Goal: Find contact information: Find contact information

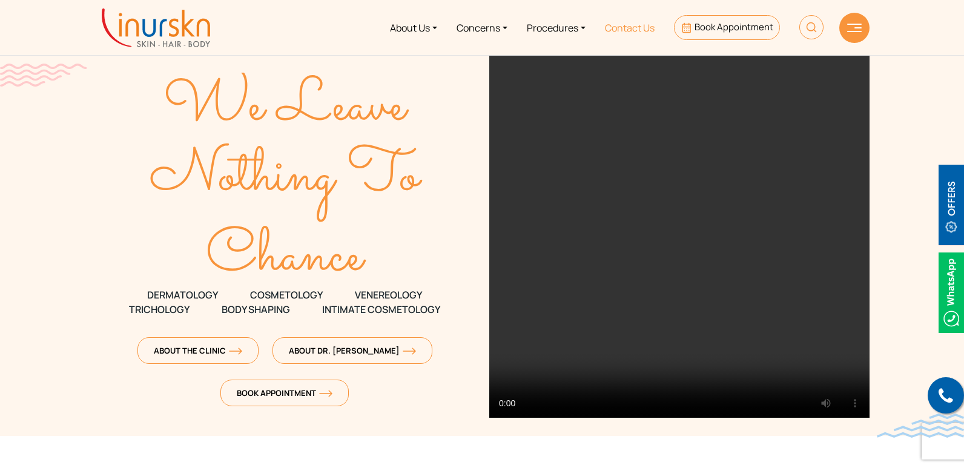
click at [630, 22] on link "Contact Us" at bounding box center [629, 27] width 69 height 45
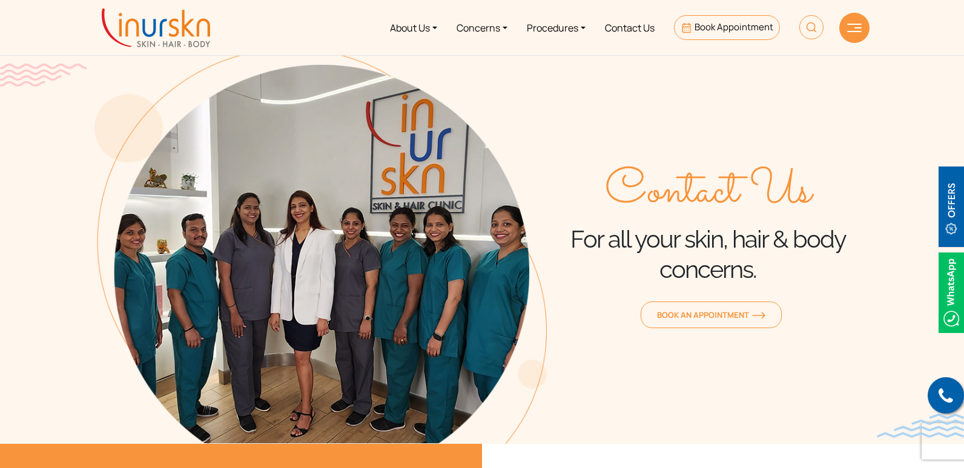
click at [346, 228] on img at bounding box center [320, 245] width 452 height 395
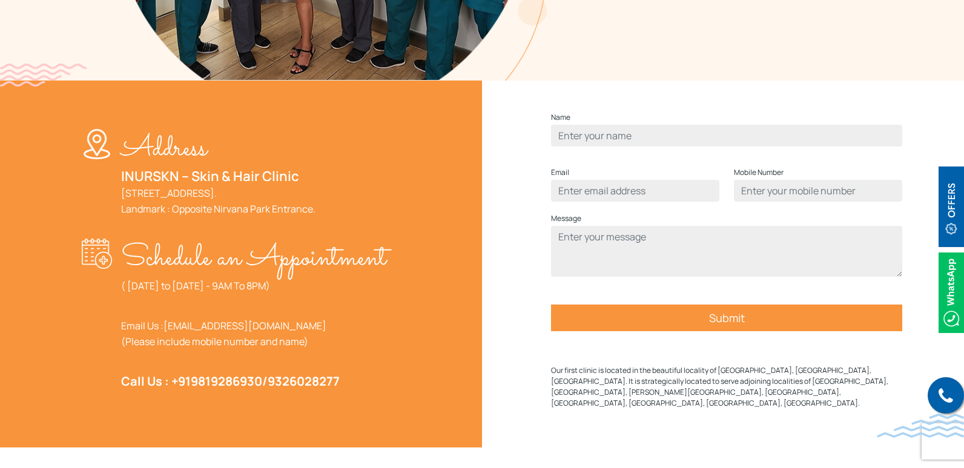
scroll to position [424, 0]
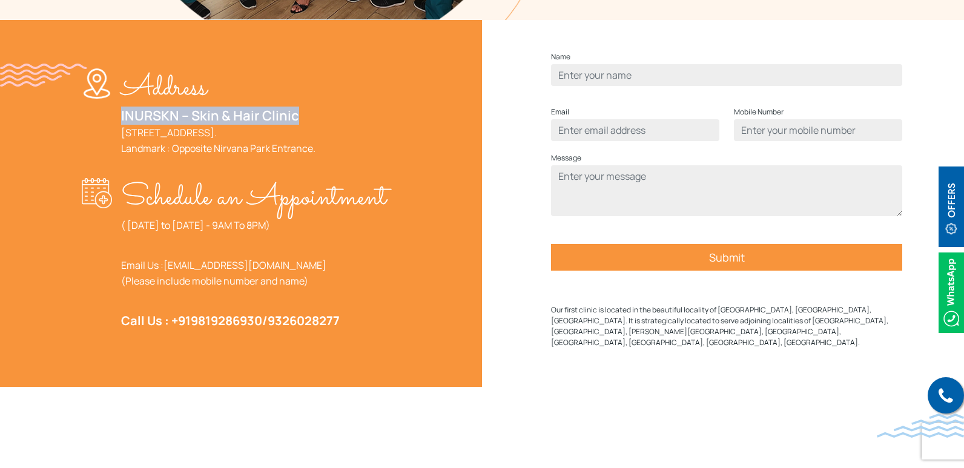
drag, startPoint x: 105, startPoint y: 114, endPoint x: 312, endPoint y: 112, distance: 206.5
click at [312, 112] on div "Address INURSKN – Skin & Hair Clinic 705, 7th Floor, Powai Plaza - Commercial W…" at bounding box center [238, 116] width 312 height 97
copy link "INURSKN – Skin & Hair Clinic"
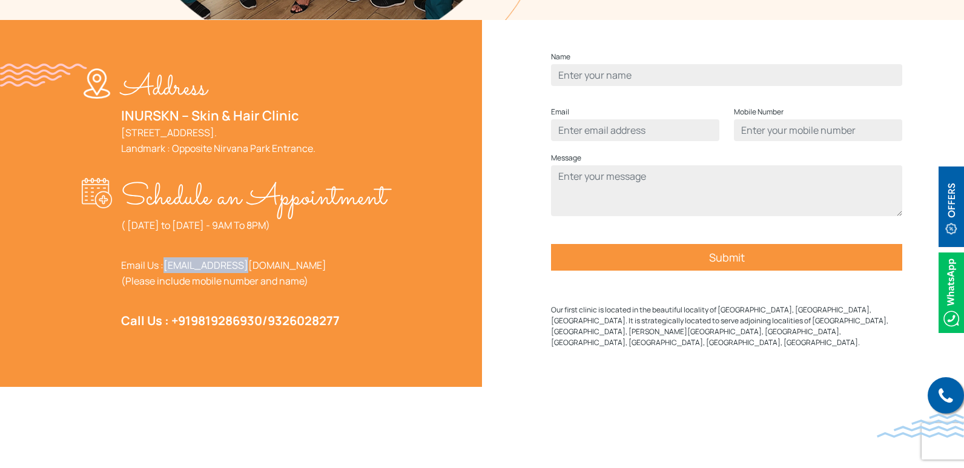
drag, startPoint x: 252, startPoint y: 297, endPoint x: 167, endPoint y: 301, distance: 85.5
click at [167, 289] on p "Email Us : help@inurskn.in (Please include mobile number and name)" at bounding box center [253, 272] width 265 height 31
copy link "help@inurskn.in"
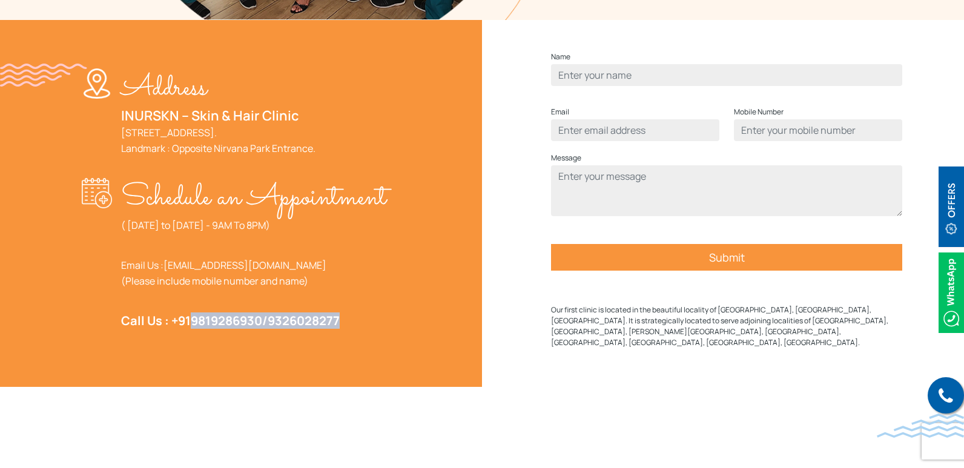
drag, startPoint x: 363, startPoint y: 351, endPoint x: 193, endPoint y: 349, distance: 170.2
click at [193, 329] on p "Call Us : +91 9819286930 / 9326028277" at bounding box center [253, 321] width 265 height 16
copy strong "9819286930 / 9326028277"
drag, startPoint x: 328, startPoint y: 180, endPoint x: 115, endPoint y: 127, distance: 219.1
click at [115, 127] on div "Address INURSKN – Skin & Hair Clinic 705, 7th Floor, Powai Plaza - Commercial W…" at bounding box center [238, 116] width 312 height 97
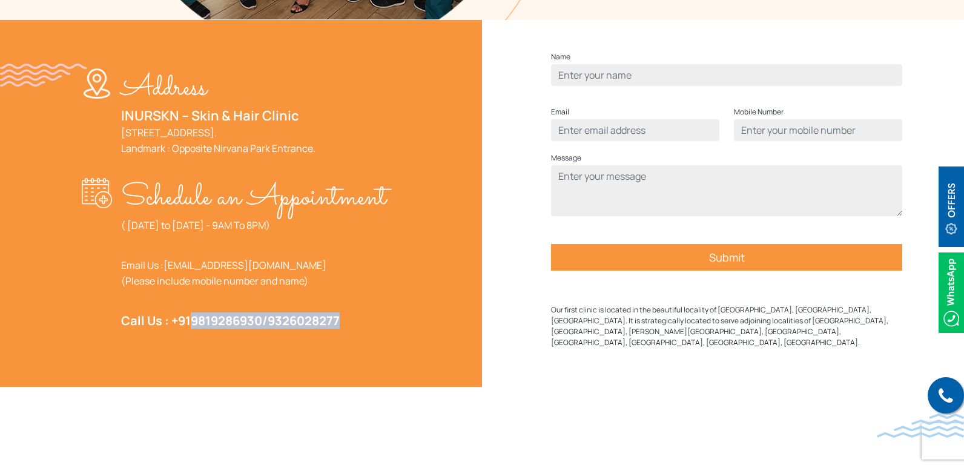
copy link "705, 7th Floor, Powai Plaza - Commercial Wing (B wing), Central Avenue, Hiranan…"
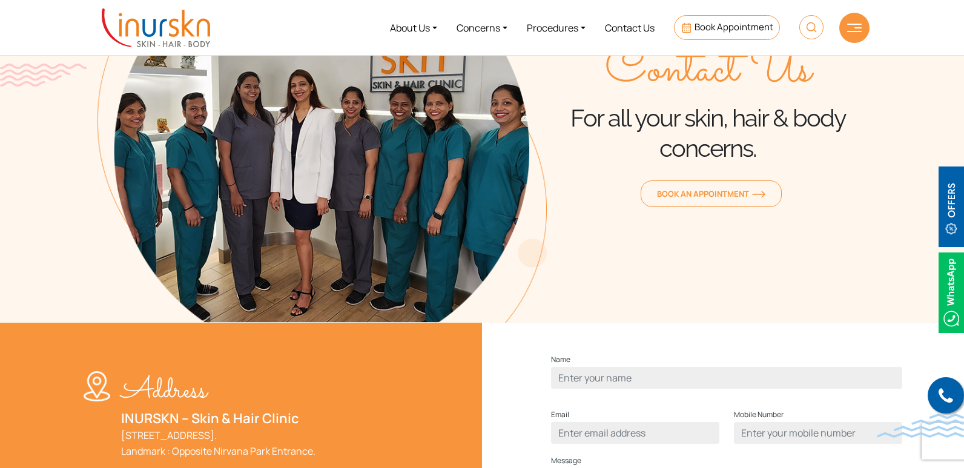
scroll to position [0, 0]
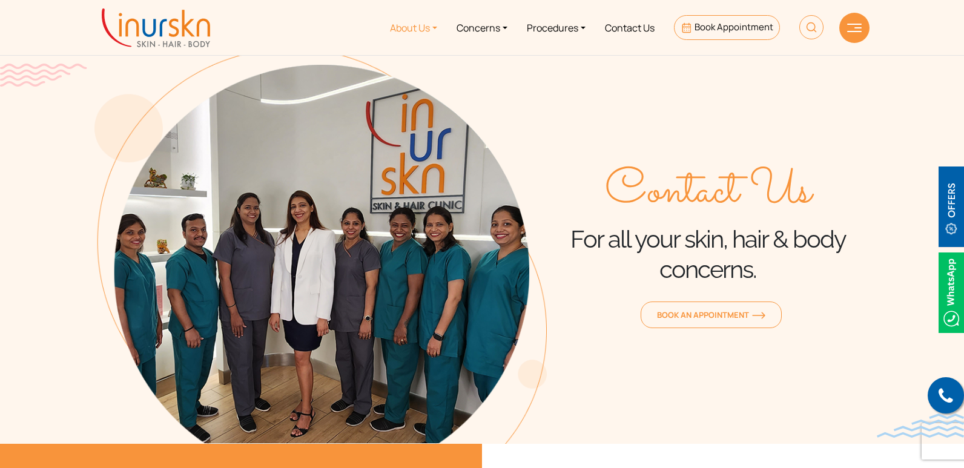
click at [420, 31] on link "About Us" at bounding box center [413, 27] width 67 height 45
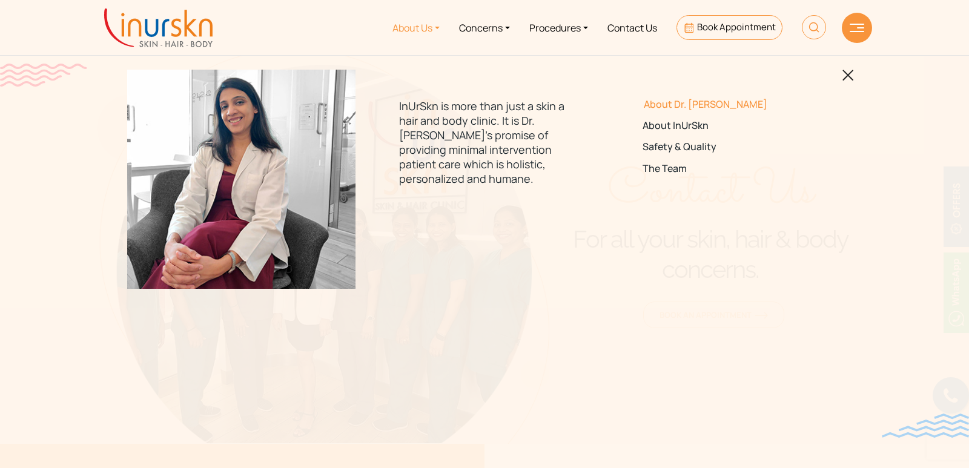
click at [679, 104] on link "About Dr. [PERSON_NAME]" at bounding box center [727, 105] width 170 height 12
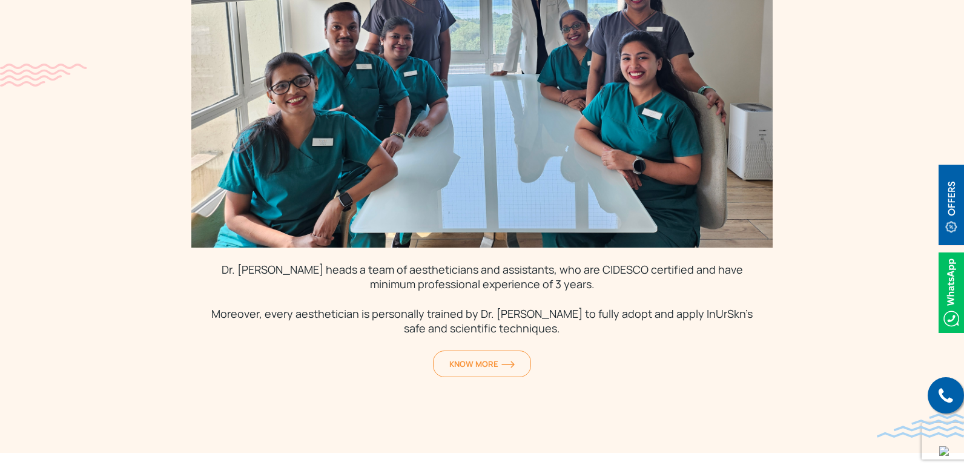
scroll to position [3694, 0]
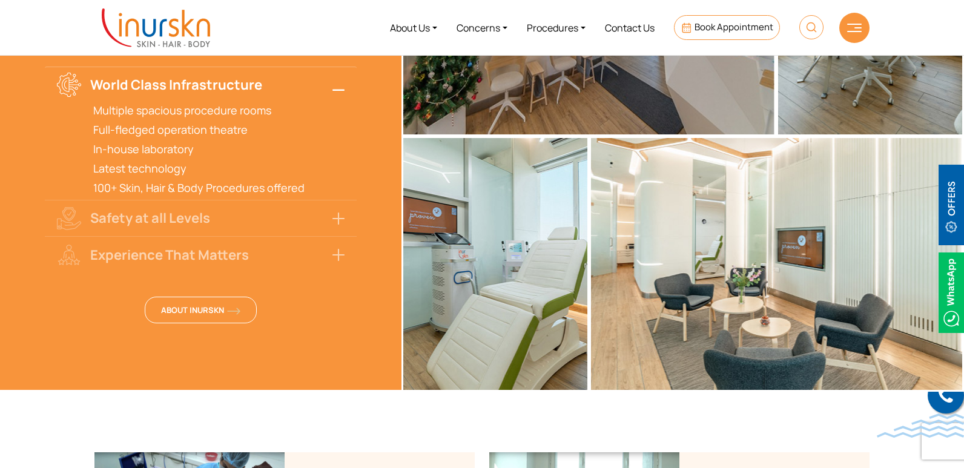
scroll to position [3170, 0]
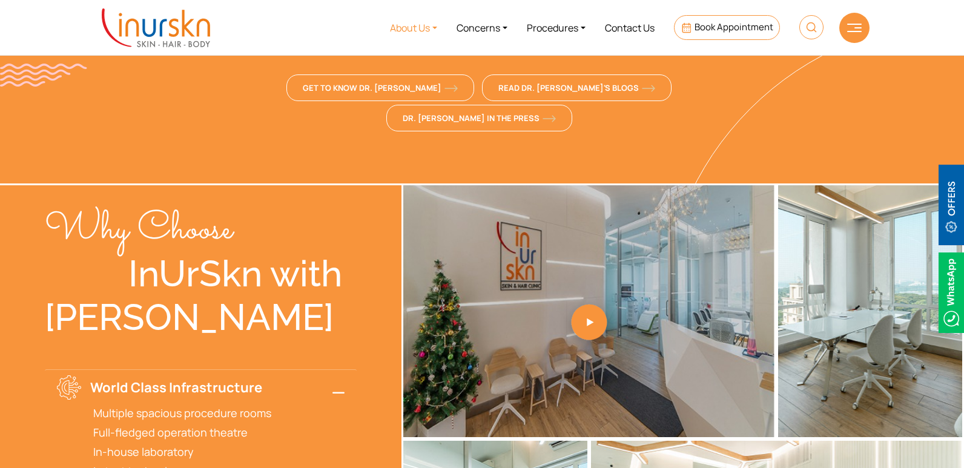
click at [401, 30] on link "About Us" at bounding box center [413, 27] width 67 height 45
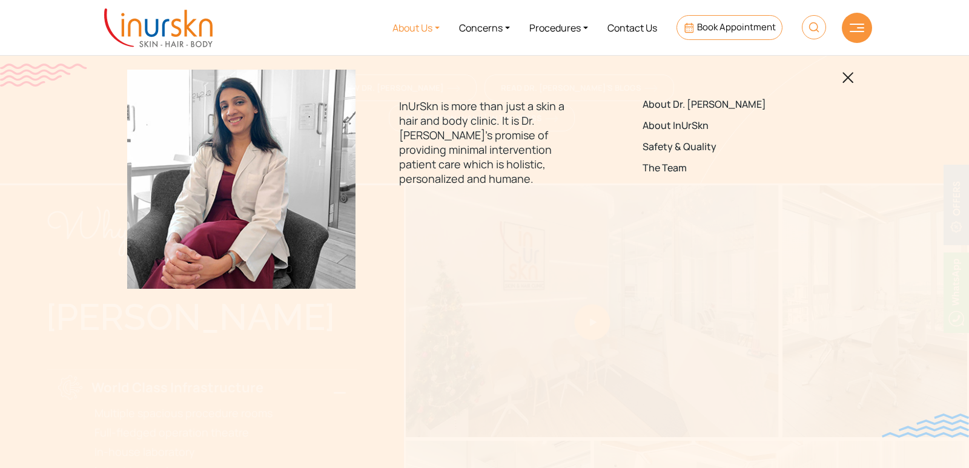
click at [849, 72] on img at bounding box center [848, 78] width 12 height 12
